Goal: Use online tool/utility: Utilize a website feature to perform a specific function

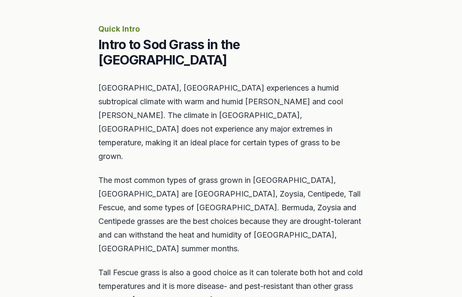
scroll to position [515, 0]
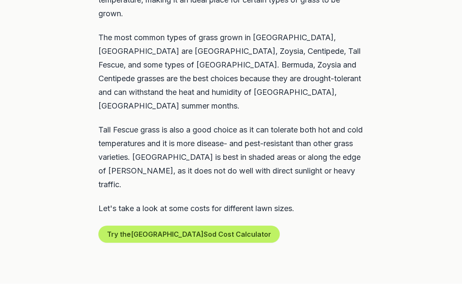
click at [109, 226] on button "Try the Norfolk Sod Cost Calculator" at bounding box center [188, 234] width 181 height 17
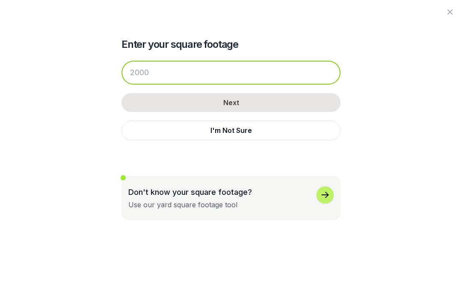
click at [275, 69] on input "number" at bounding box center [230, 73] width 219 height 24
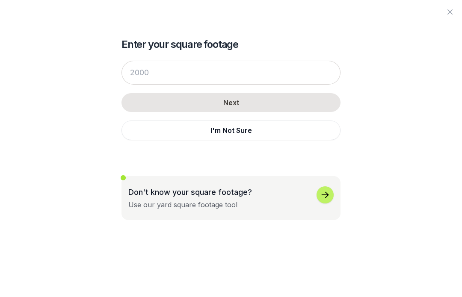
click at [302, 128] on button "I'm Not Sure" at bounding box center [230, 131] width 219 height 20
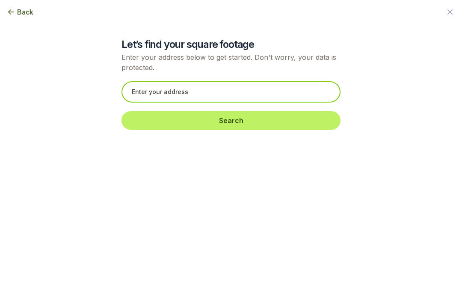
click at [263, 91] on input "text" at bounding box center [230, 91] width 219 height 21
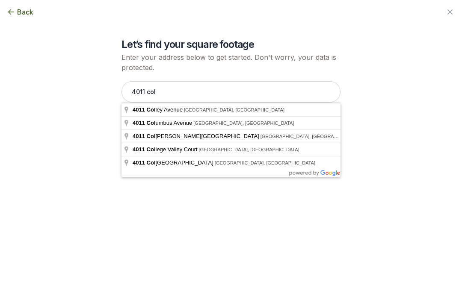
type input "[STREET_ADDRESS]"
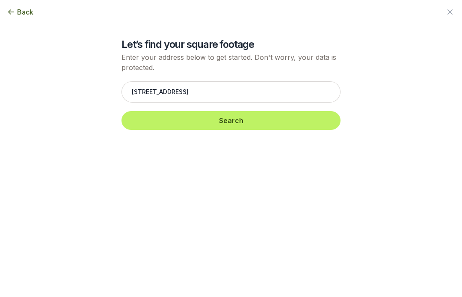
click at [263, 121] on button "Search" at bounding box center [230, 120] width 219 height 19
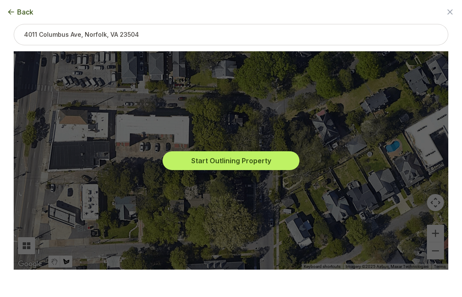
click at [225, 170] on button "Start Outlining Property" at bounding box center [231, 160] width 137 height 19
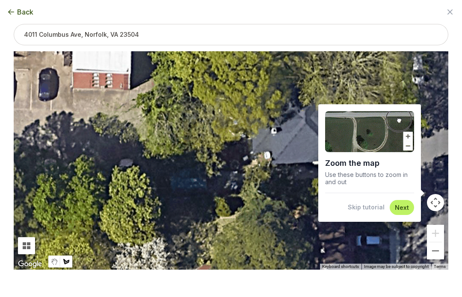
click at [406, 212] on button "Next" at bounding box center [402, 208] width 14 height 8
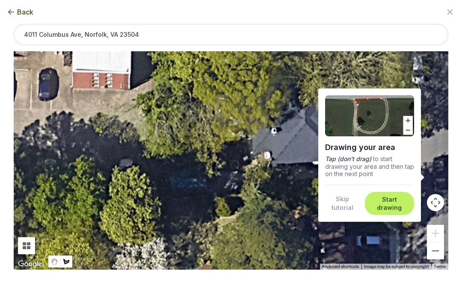
click at [393, 212] on button "Start drawing" at bounding box center [389, 203] width 39 height 17
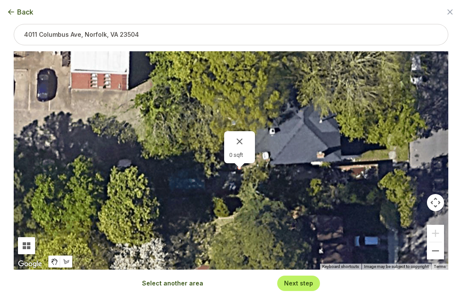
click at [241, 152] on button "Close" at bounding box center [239, 141] width 21 height 21
click at [176, 288] on button "Select another area" at bounding box center [172, 283] width 61 height 9
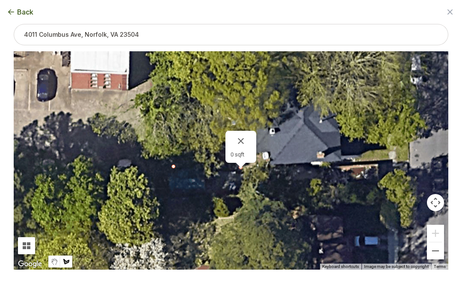
click at [220, 297] on div "Back Enter your square footage Next I'm Not Sure Don't know your square footage…" at bounding box center [231, 148] width 462 height 297
click at [240, 151] on button "Close" at bounding box center [241, 141] width 21 height 21
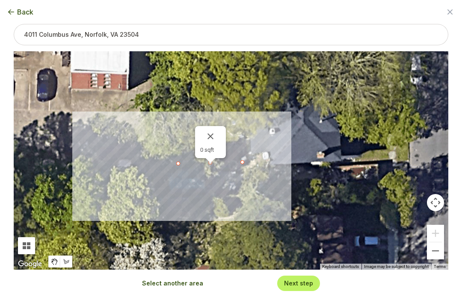
click at [179, 288] on button "Select another area" at bounding box center [172, 283] width 61 height 9
click at [212, 147] on button "Close" at bounding box center [210, 136] width 21 height 21
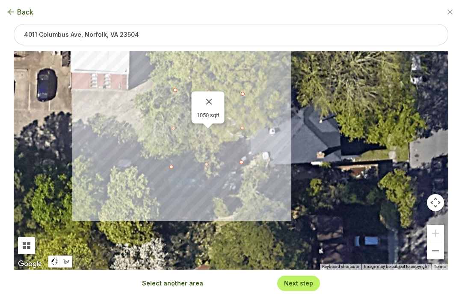
click at [364, 172] on div "1050 sqft" at bounding box center [231, 160] width 435 height 219
click at [210, 112] on button "Close" at bounding box center [209, 102] width 21 height 21
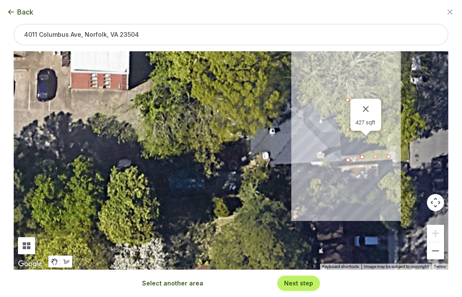
click at [19, 9] on span "Back" at bounding box center [25, 12] width 16 height 10
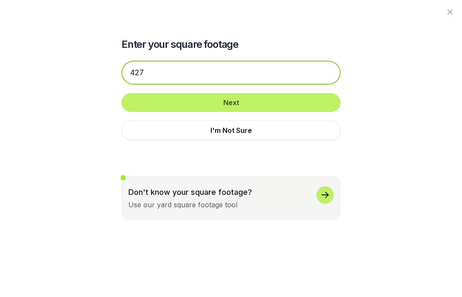
click at [298, 72] on input "427" at bounding box center [230, 73] width 219 height 24
type input "4"
type input "1600"
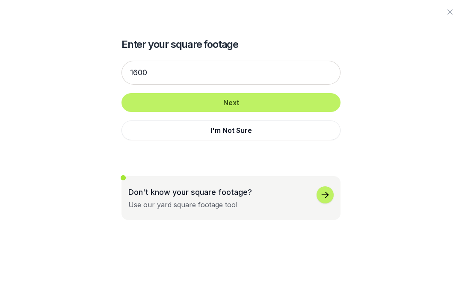
click at [314, 103] on button "Next" at bounding box center [230, 102] width 219 height 19
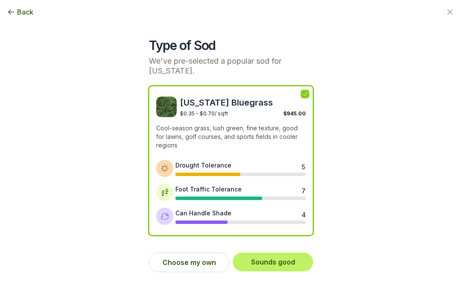
click at [201, 263] on button "Choose my own" at bounding box center [189, 263] width 80 height 20
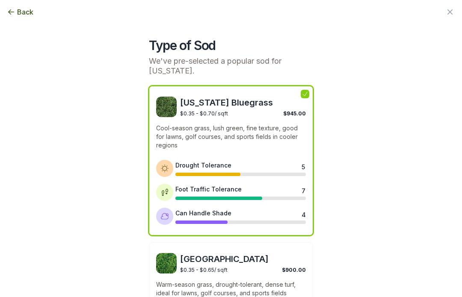
click at [307, 89] on div "[US_STATE] Bluegrass $0.35 - $0.70 / sqft $945.00 Cool-season grass, lush green…" at bounding box center [231, 161] width 164 height 150
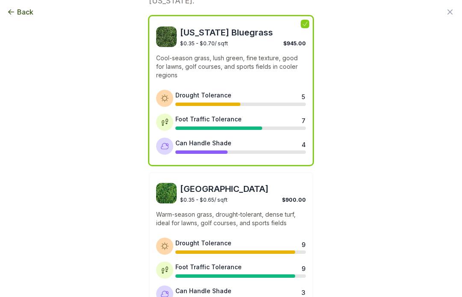
scroll to position [70, 0]
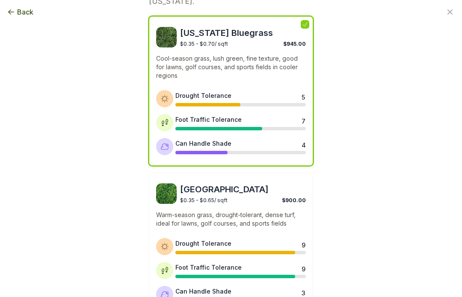
click at [24, 7] on span "Back" at bounding box center [25, 12] width 16 height 10
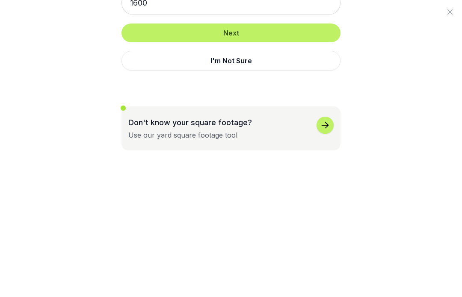
click at [445, 10] on icon "button" at bounding box center [450, 12] width 10 height 10
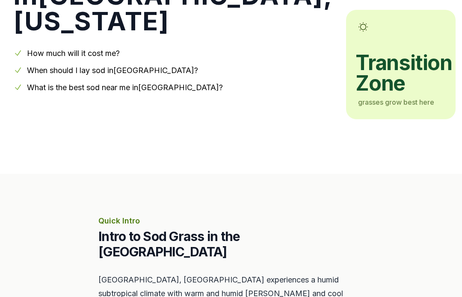
scroll to position [179, 0]
